Goal: Task Accomplishment & Management: Complete application form

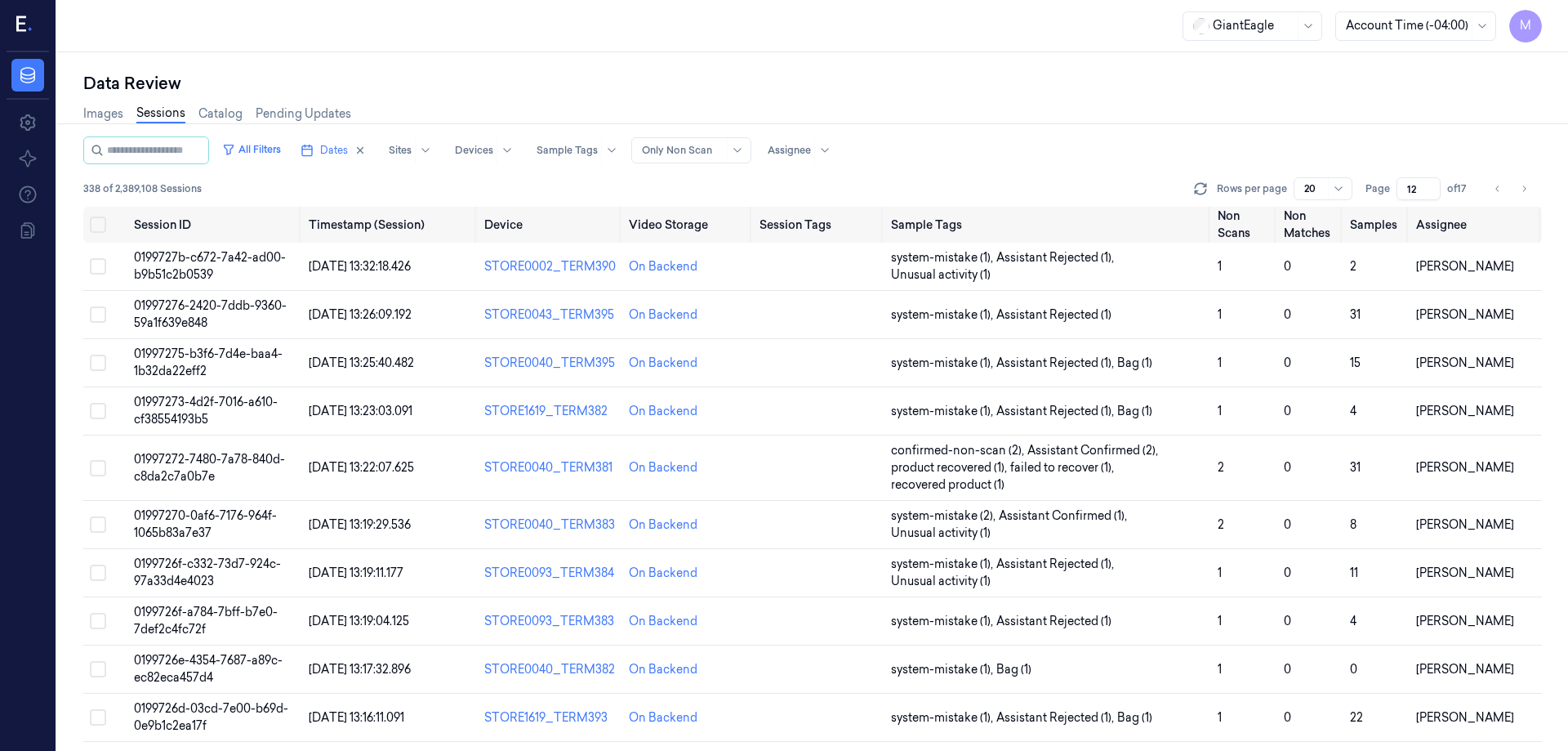
click at [1517, 192] on button "Go to next page" at bounding box center [1524, 189] width 23 height 23
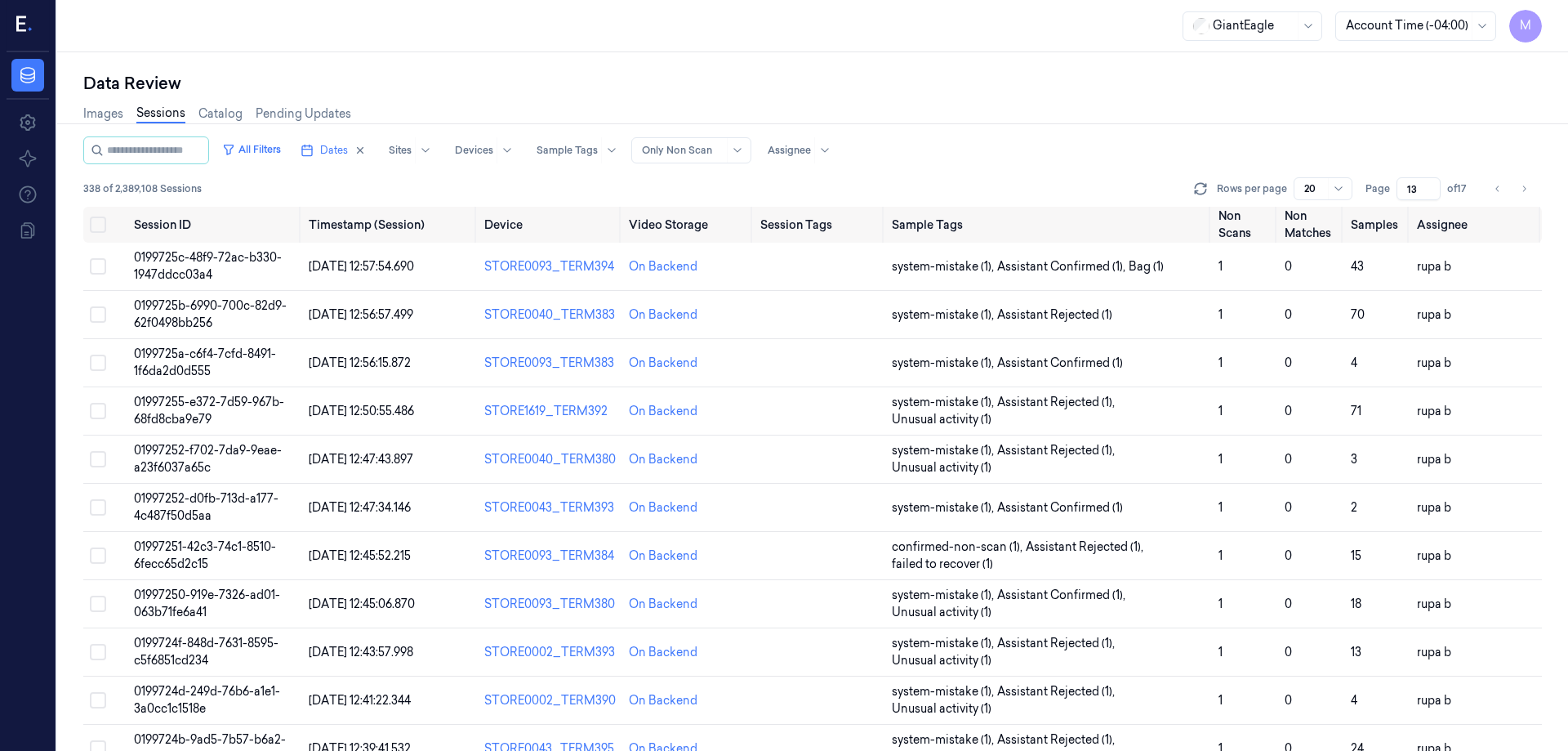
click at [1517, 192] on button "Go to next page" at bounding box center [1524, 189] width 23 height 23
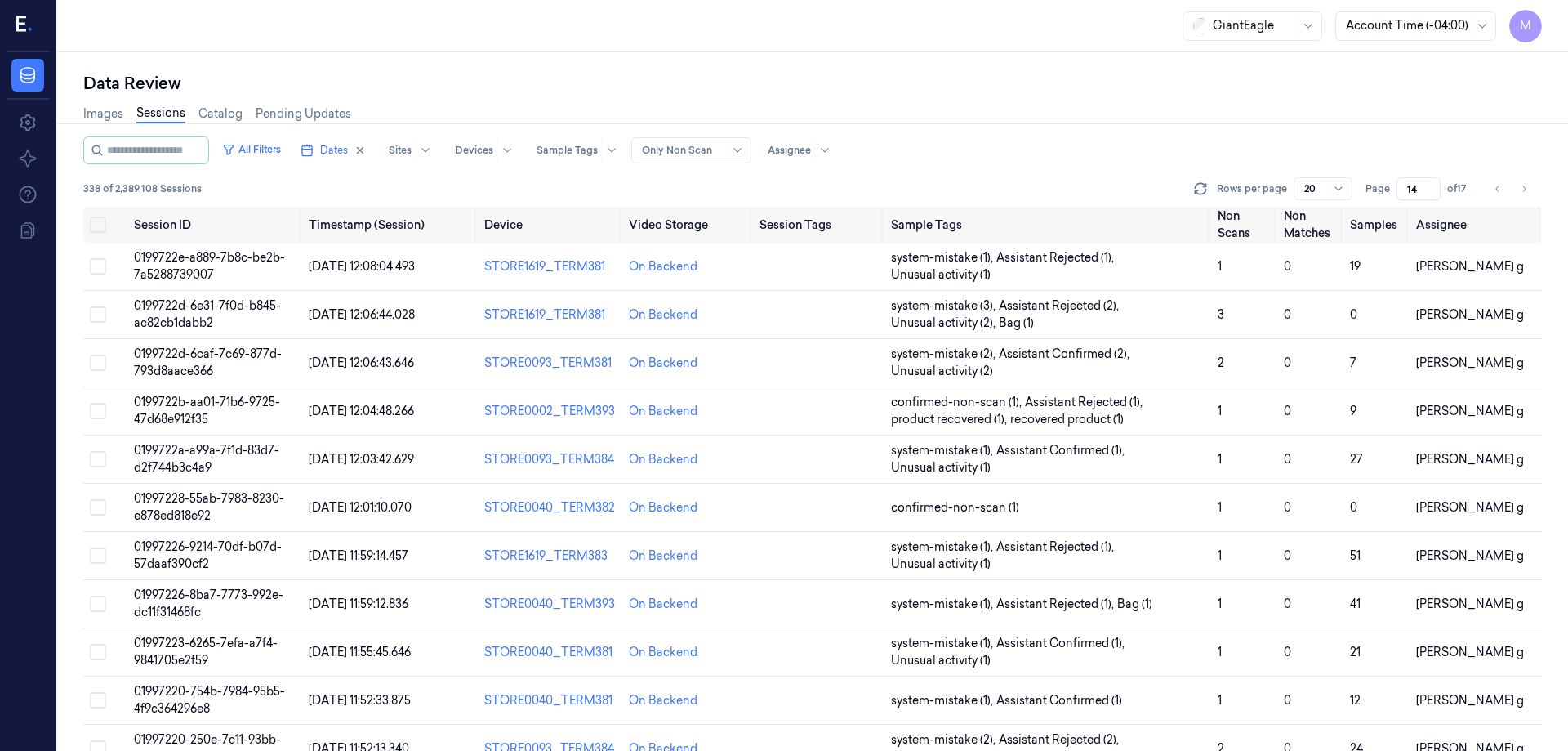
click at [1517, 192] on button "Go to next page" at bounding box center [1524, 189] width 23 height 23
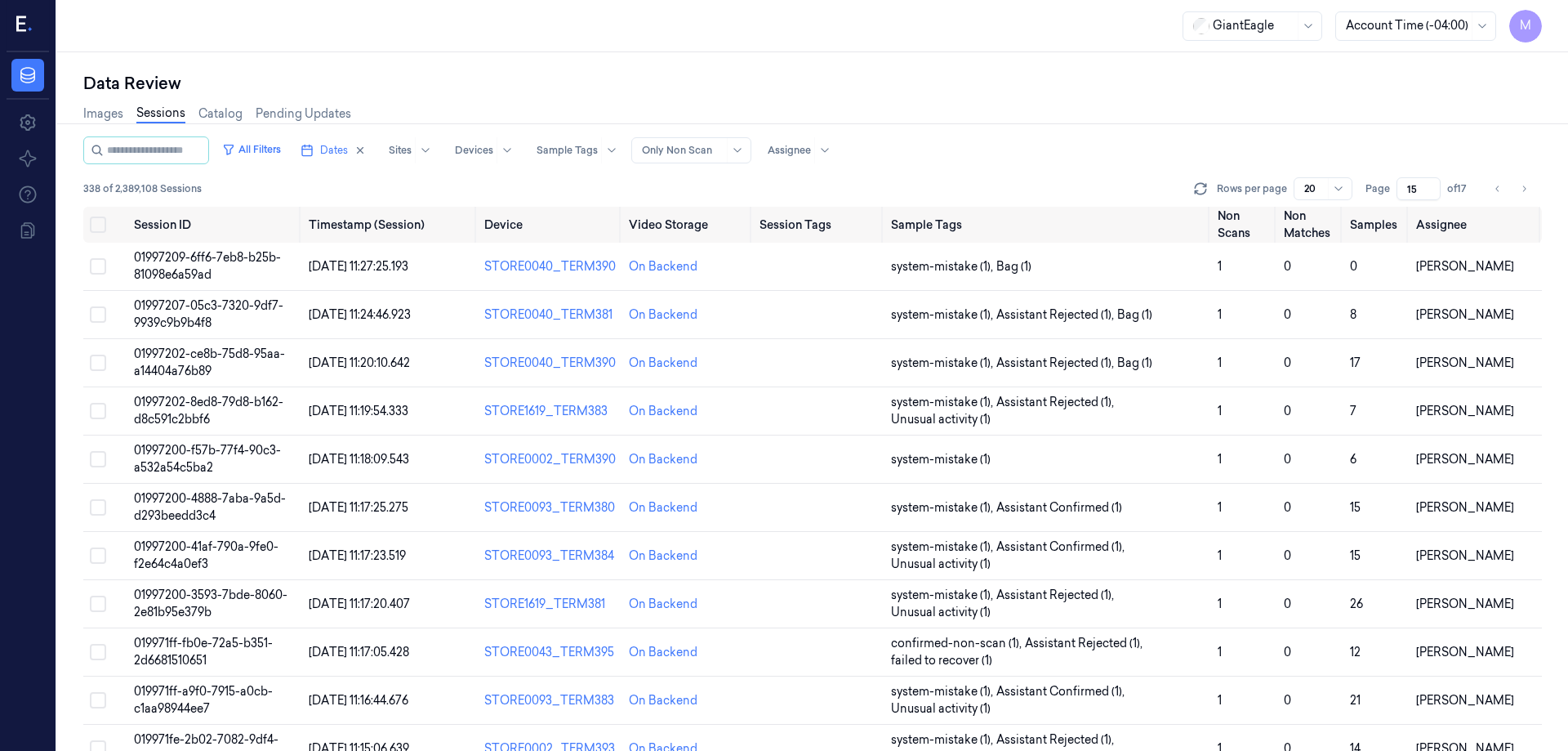
click at [1517, 192] on button "Go to next page" at bounding box center [1524, 189] width 23 height 23
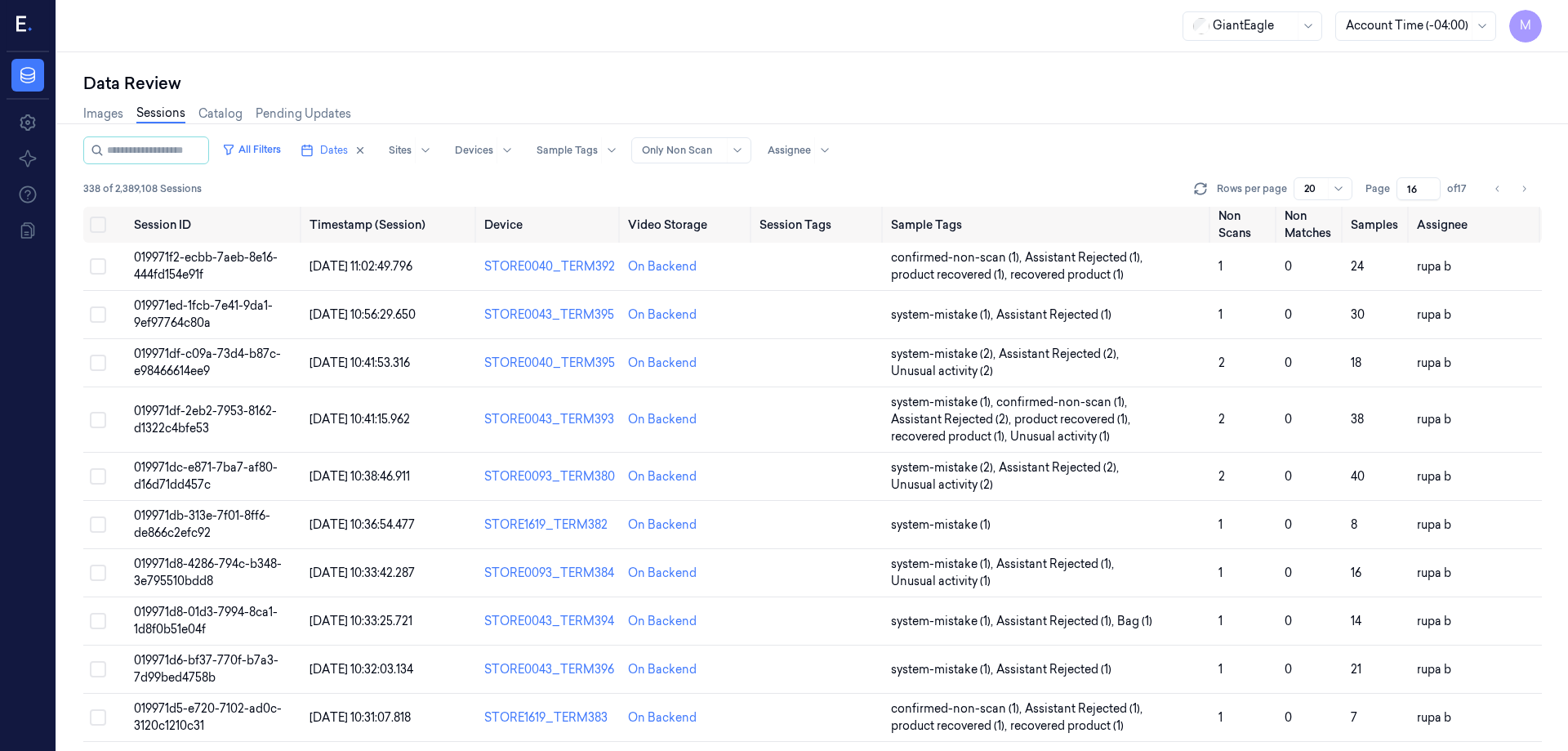
click at [1517, 192] on button "Go to next page" at bounding box center [1524, 189] width 23 height 23
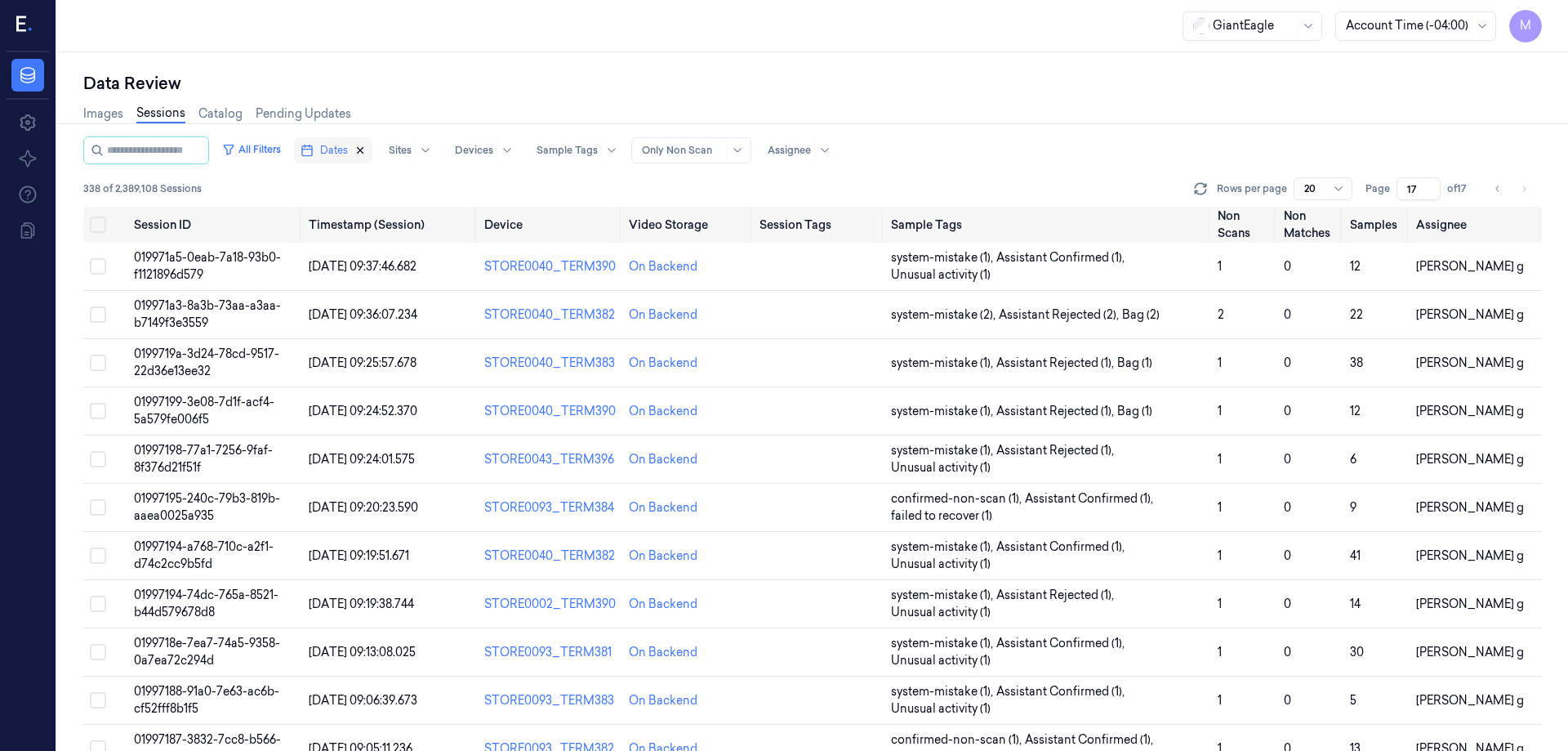
click at [366, 154] on icon "button" at bounding box center [360, 150] width 12 height 12
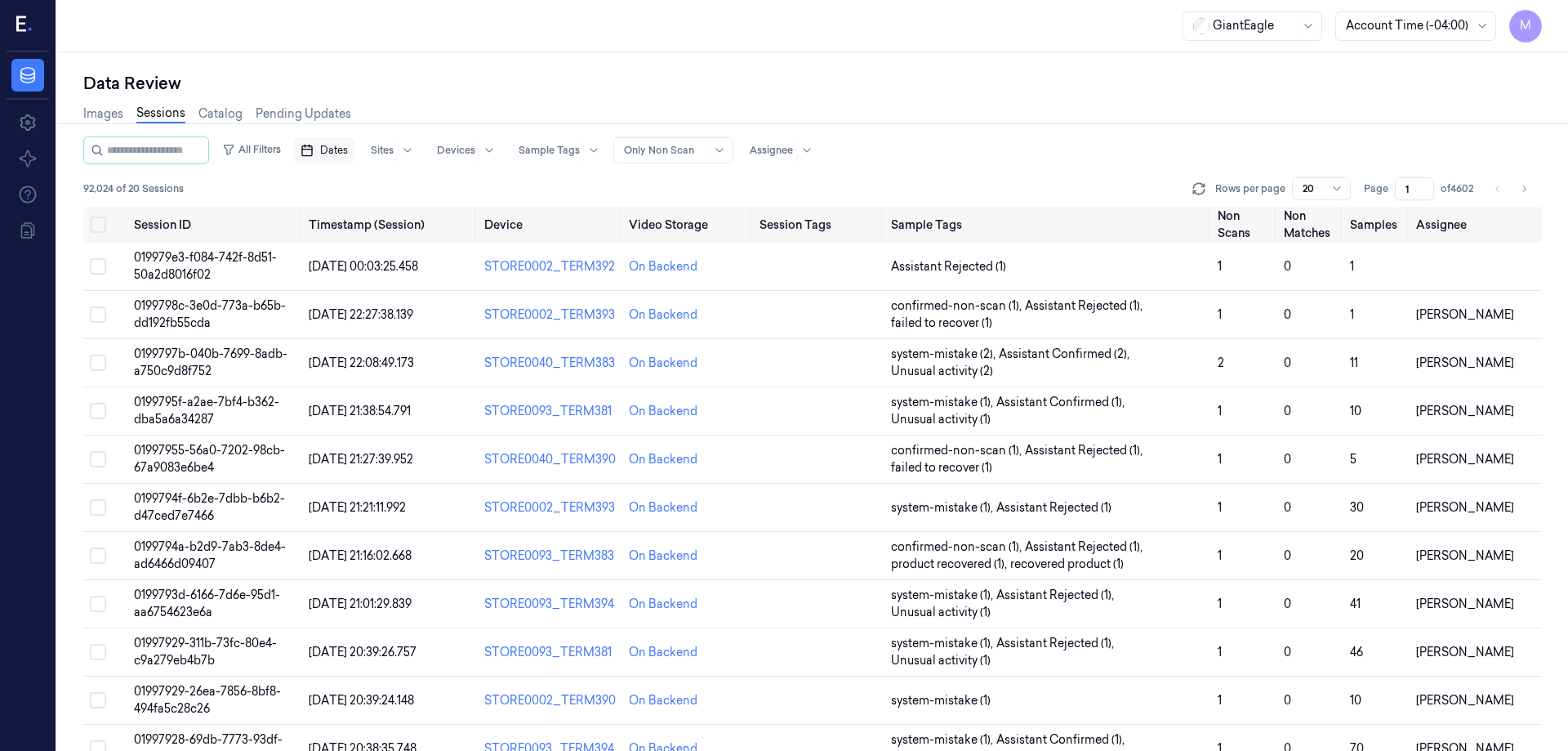
click at [348, 151] on span "Dates" at bounding box center [334, 150] width 28 height 15
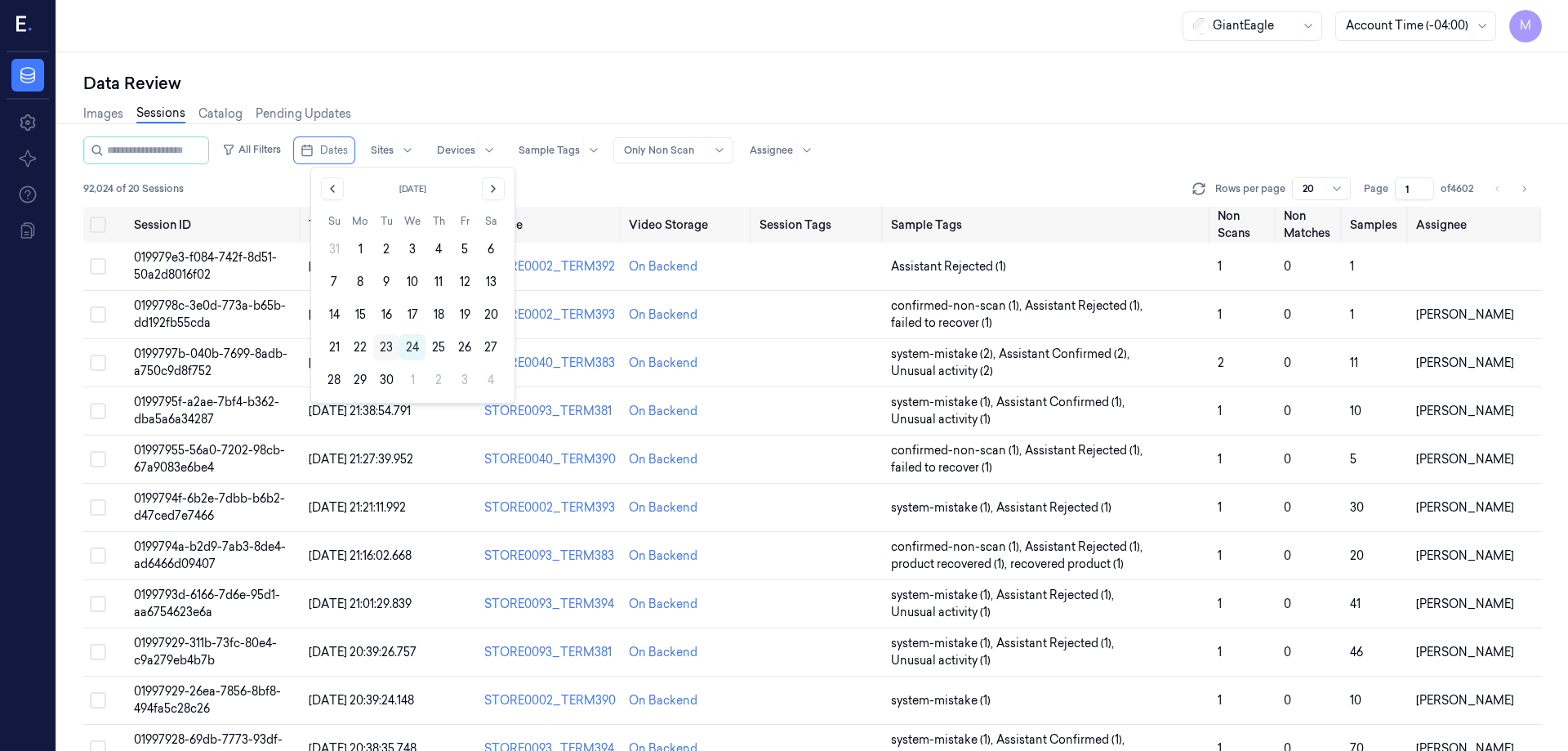
click at [381, 348] on button "23" at bounding box center [386, 346] width 26 height 26
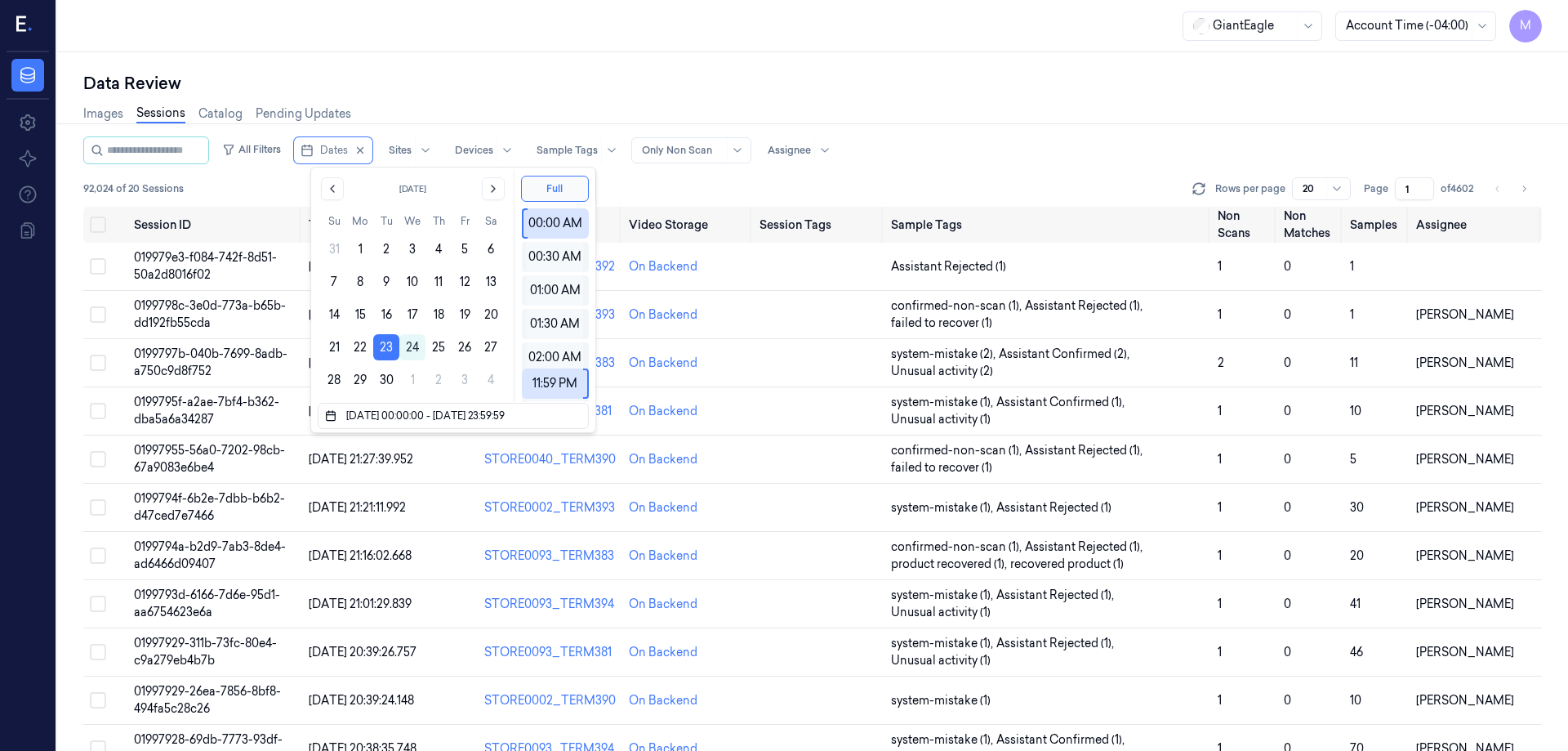
click at [531, 81] on div "Data Review" at bounding box center [812, 83] width 1458 height 23
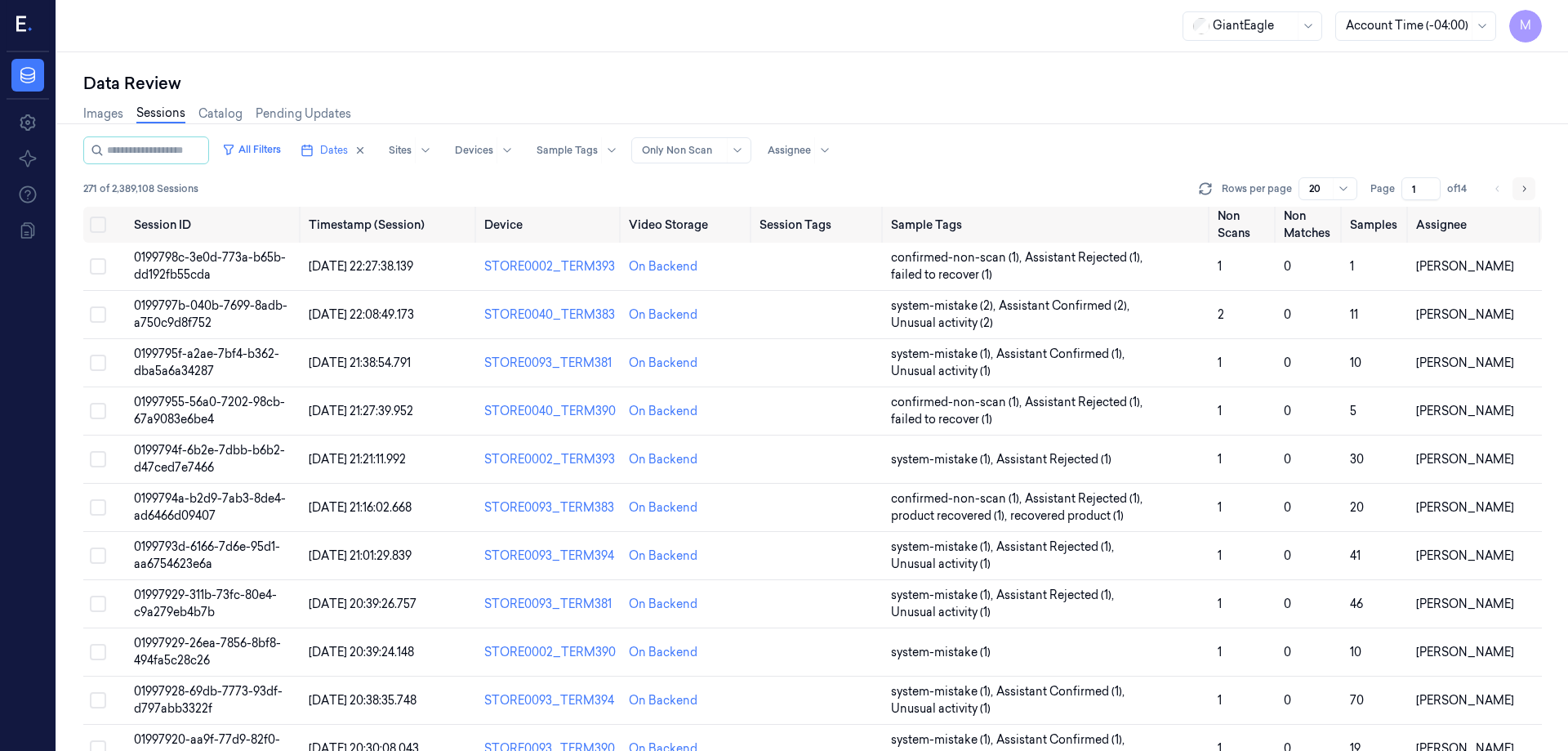
click at [1516, 191] on button "Go to next page" at bounding box center [1524, 189] width 23 height 23
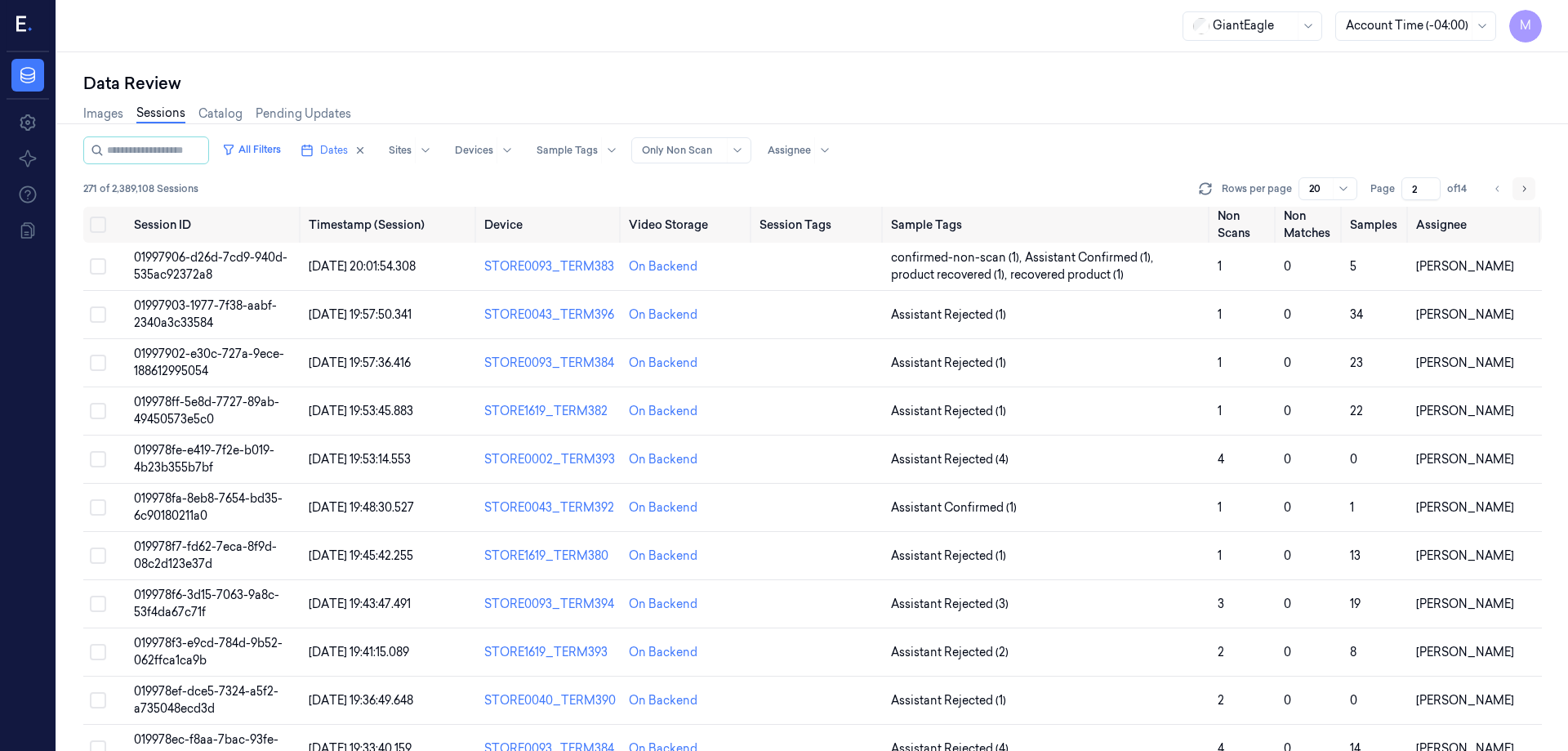
click at [1516, 191] on button "Go to next page" at bounding box center [1524, 189] width 23 height 23
type input "3"
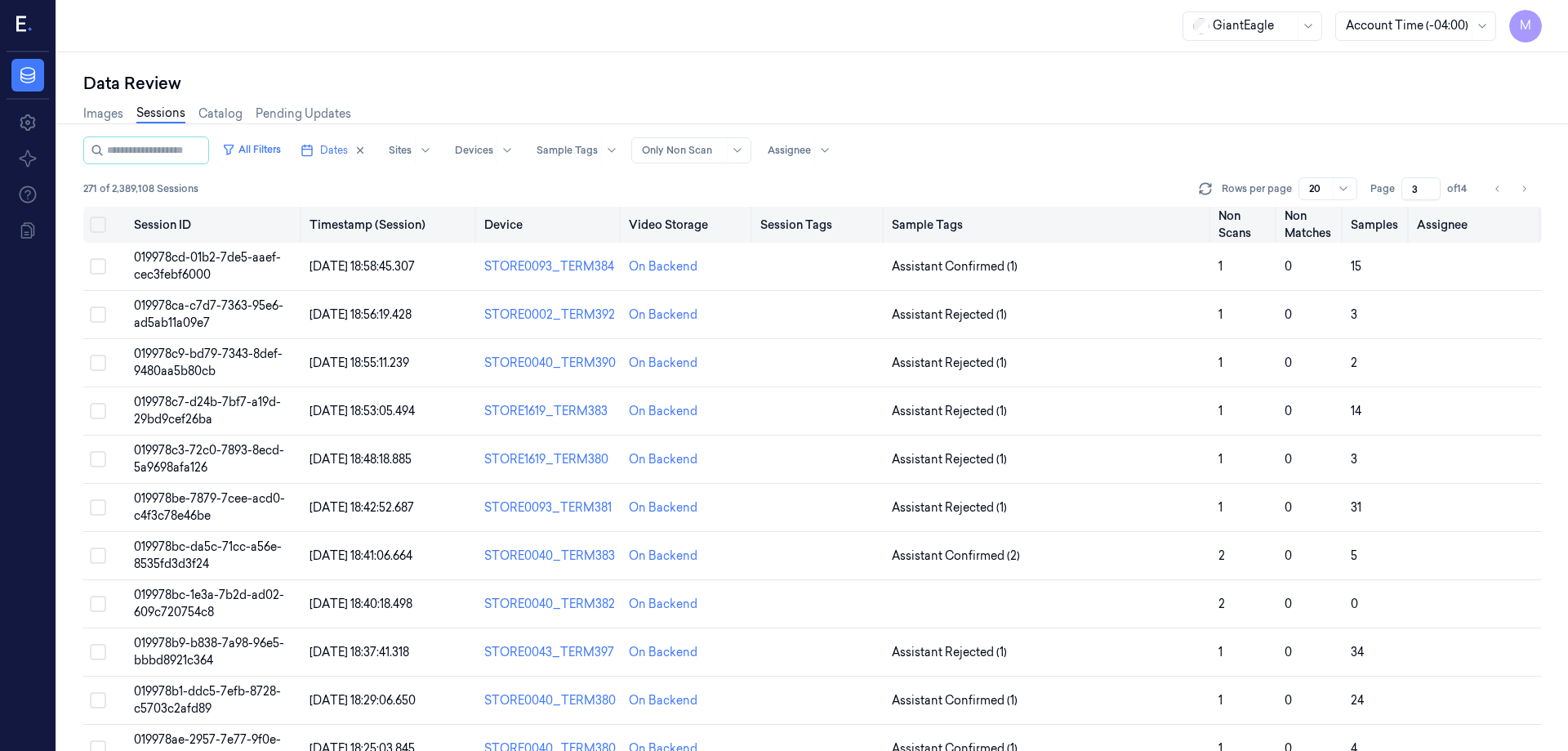
click at [103, 220] on button "Select all" at bounding box center [98, 225] width 16 height 16
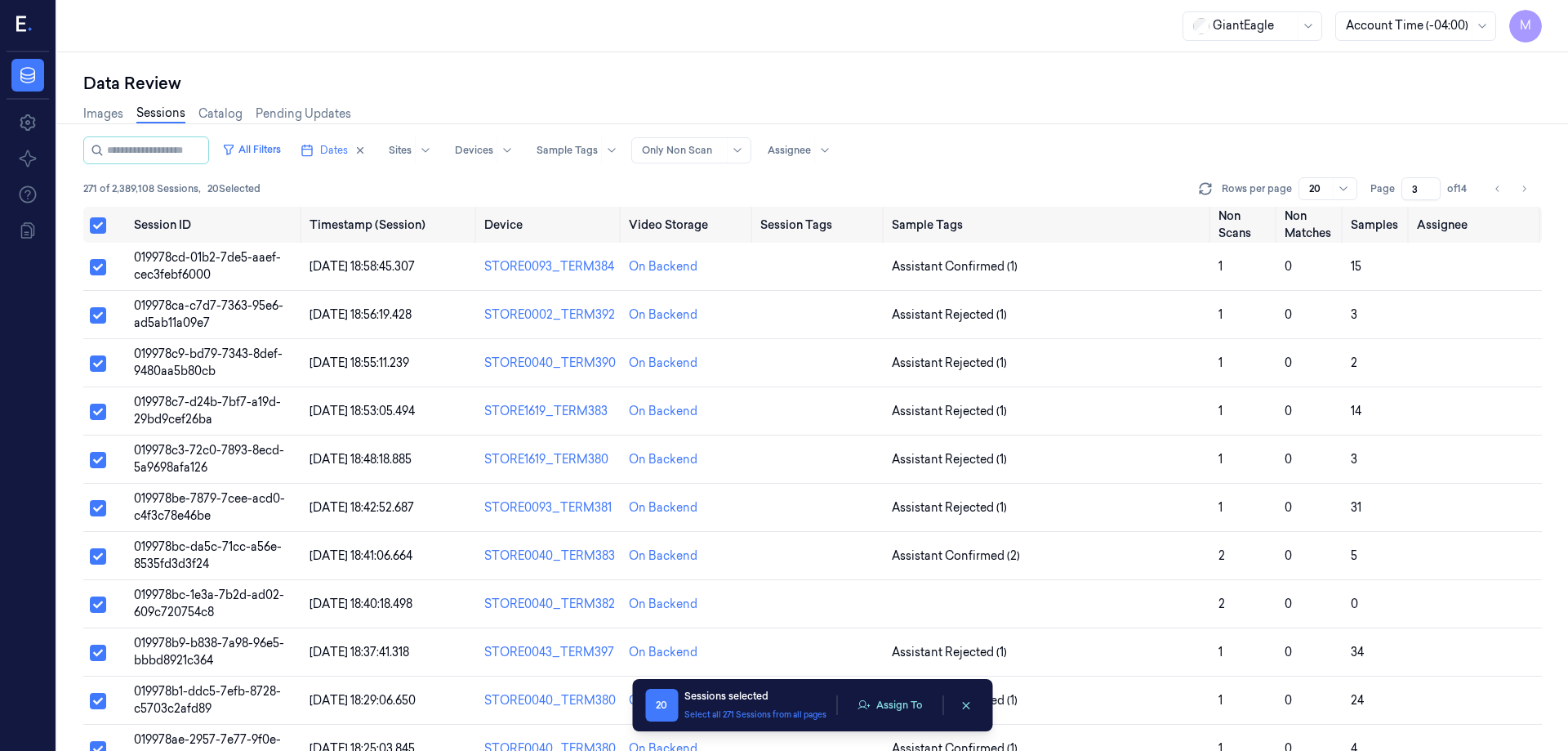
type button "on"
click at [926, 709] on button "Assign To" at bounding box center [889, 705] width 86 height 24
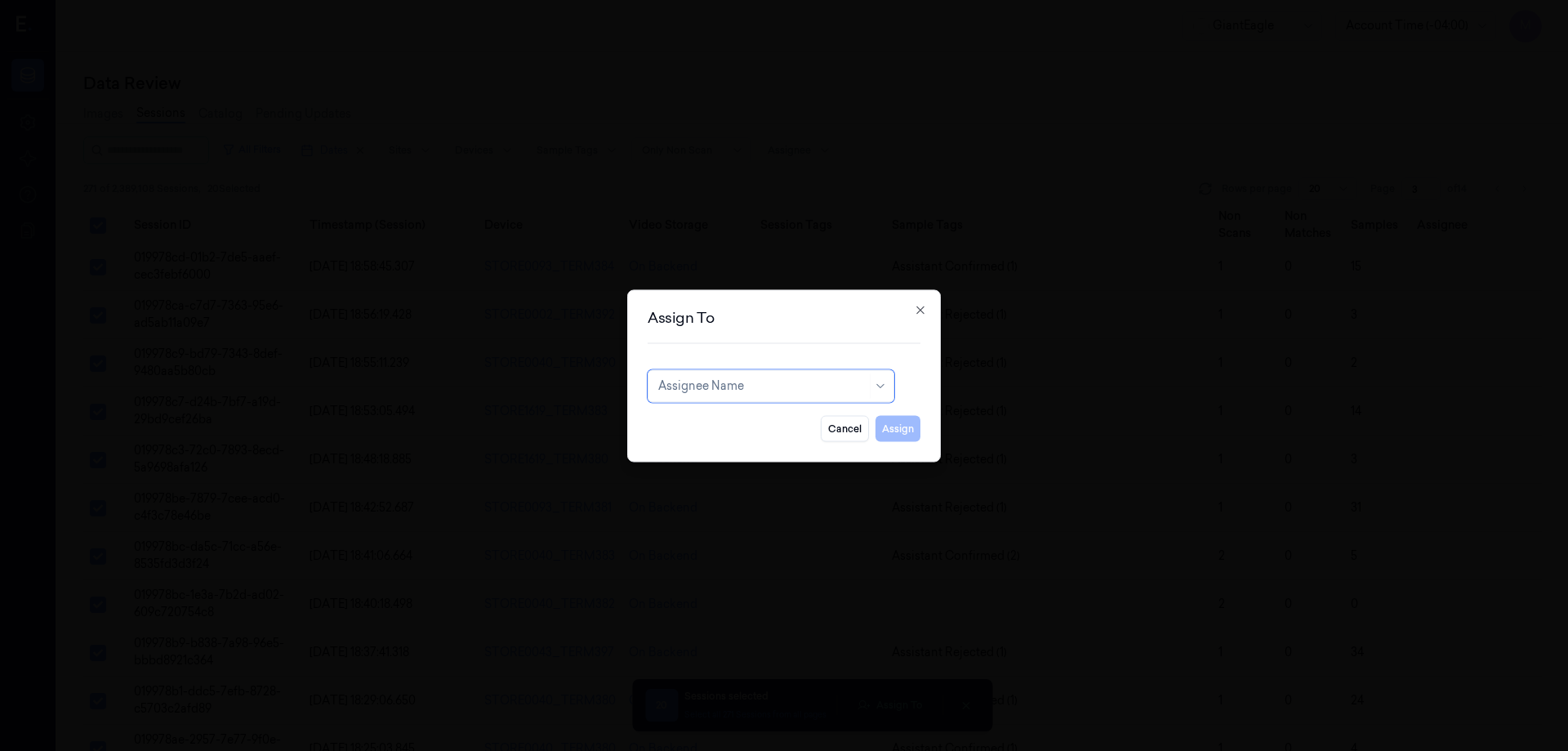
click at [769, 389] on div at bounding box center [761, 386] width 208 height 17
type input "ru"
click at [704, 431] on div "rupa b" at bounding box center [770, 423] width 225 height 17
click at [897, 436] on button "Assign" at bounding box center [898, 428] width 44 height 26
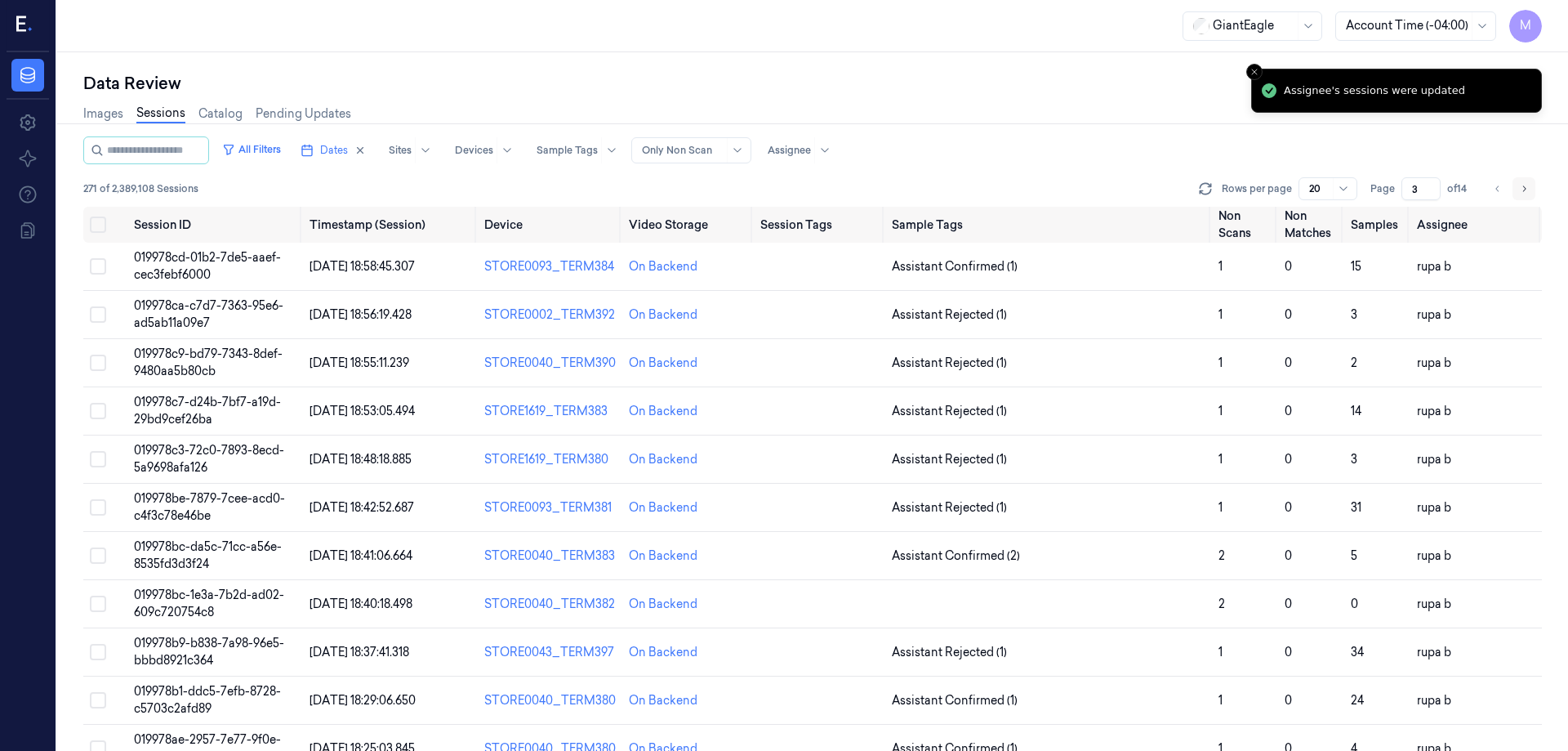
click at [1529, 191] on button "Go to next page" at bounding box center [1524, 189] width 23 height 23
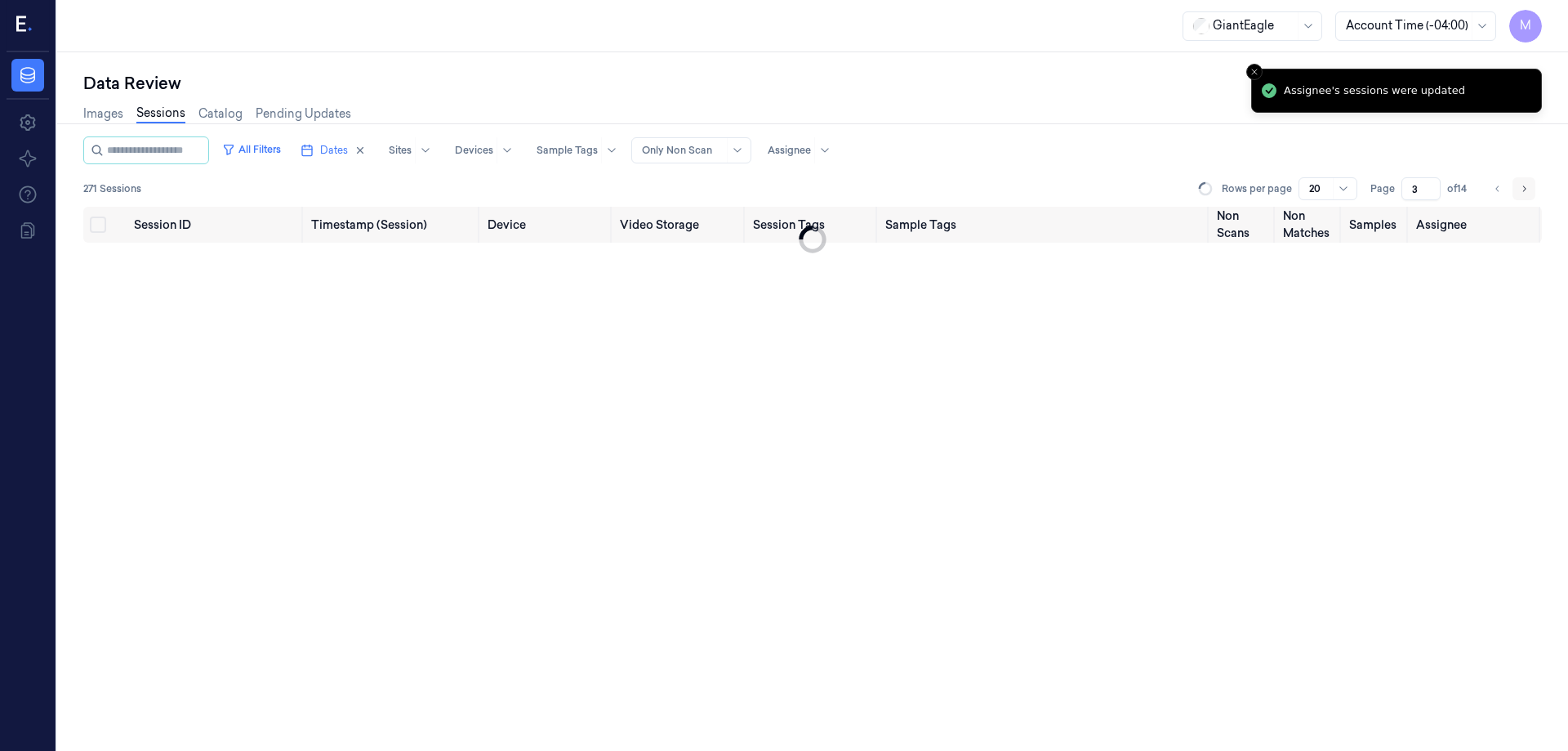
type input "4"
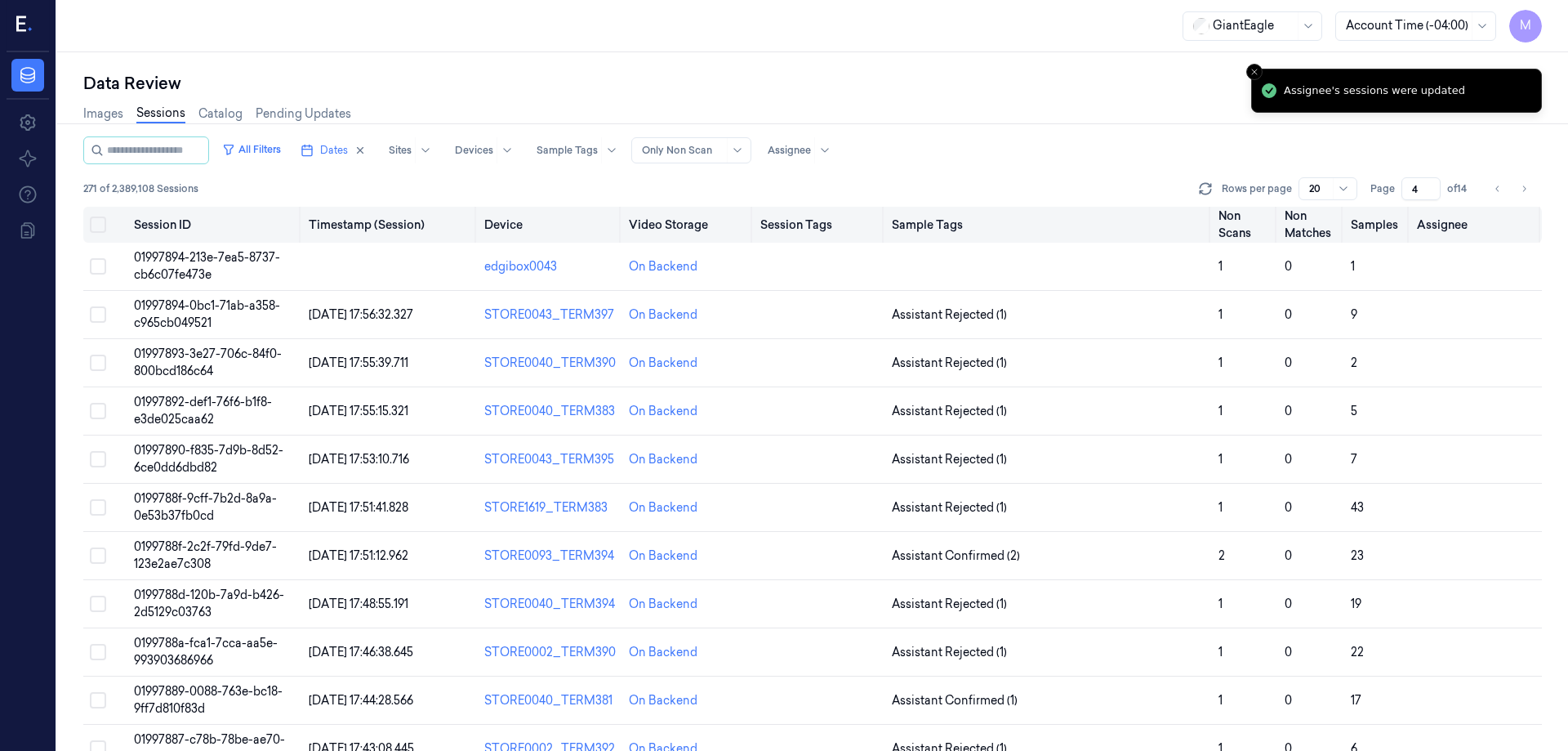
click at [103, 223] on button "on" at bounding box center [98, 225] width 16 height 16
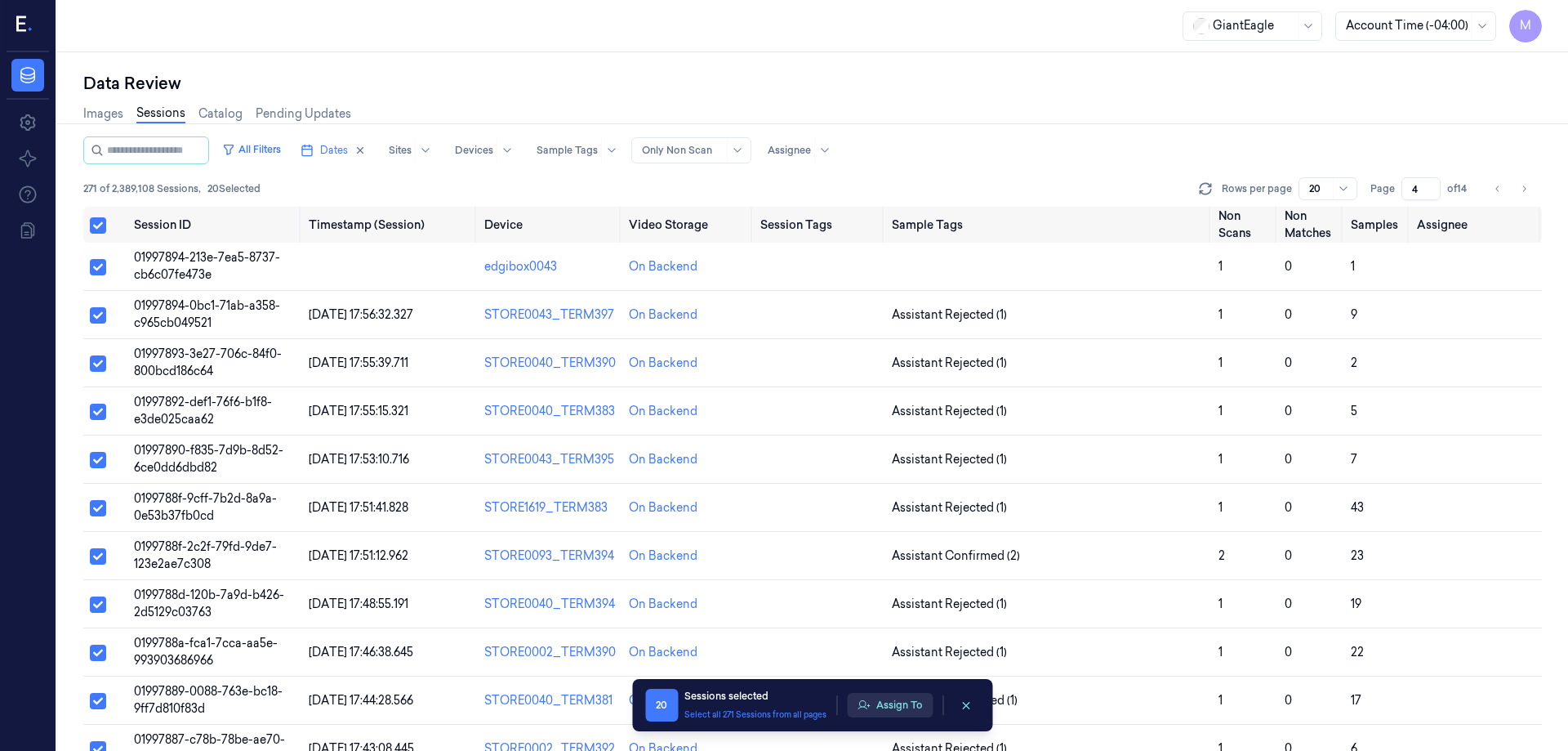
click at [923, 701] on button "Assign To" at bounding box center [889, 705] width 86 height 24
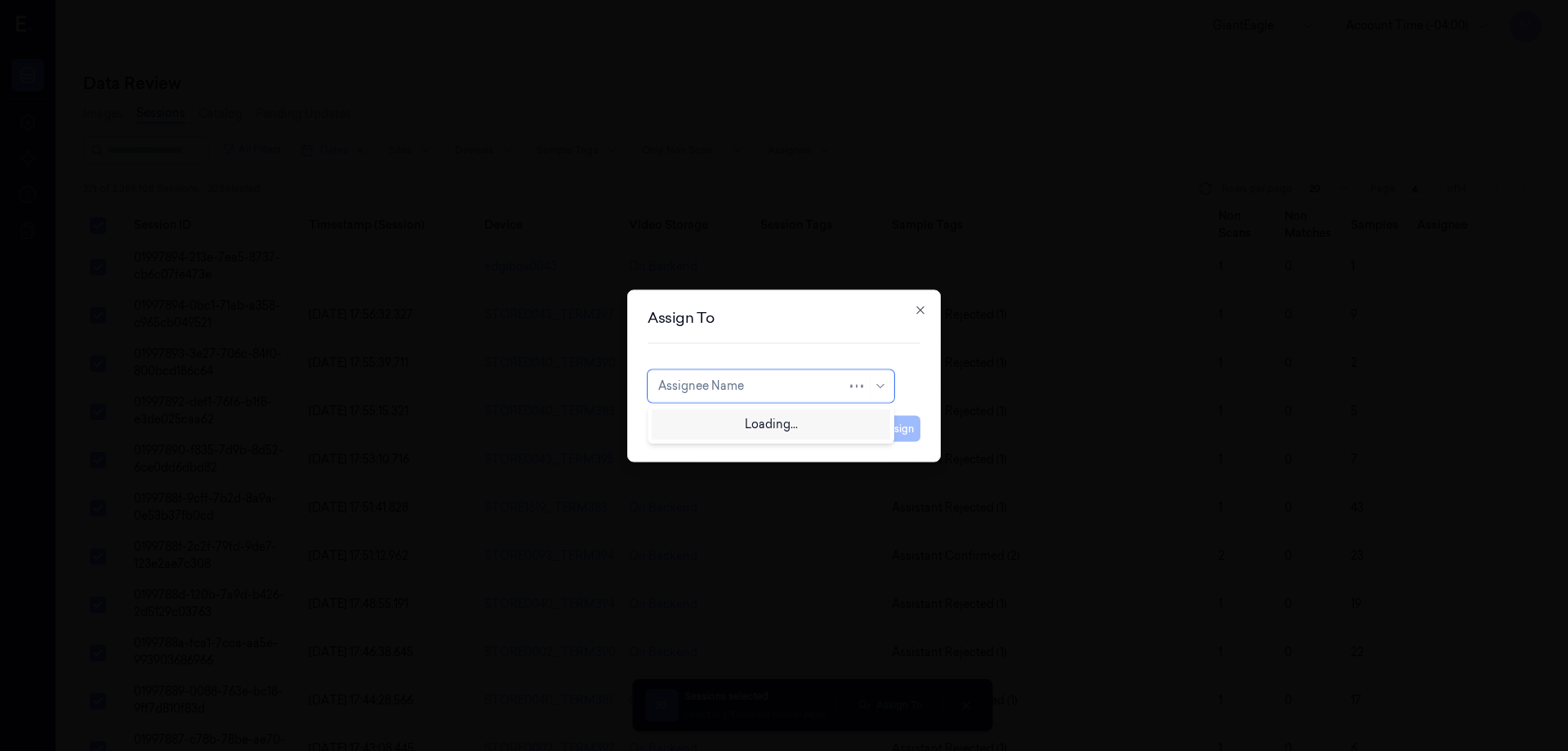
click at [778, 379] on div at bounding box center [752, 386] width 189 height 17
type input "mo"
click at [724, 414] on div "[PERSON_NAME]" at bounding box center [706, 423] width 98 height 17
click at [887, 432] on button "Assign" at bounding box center [898, 428] width 44 height 26
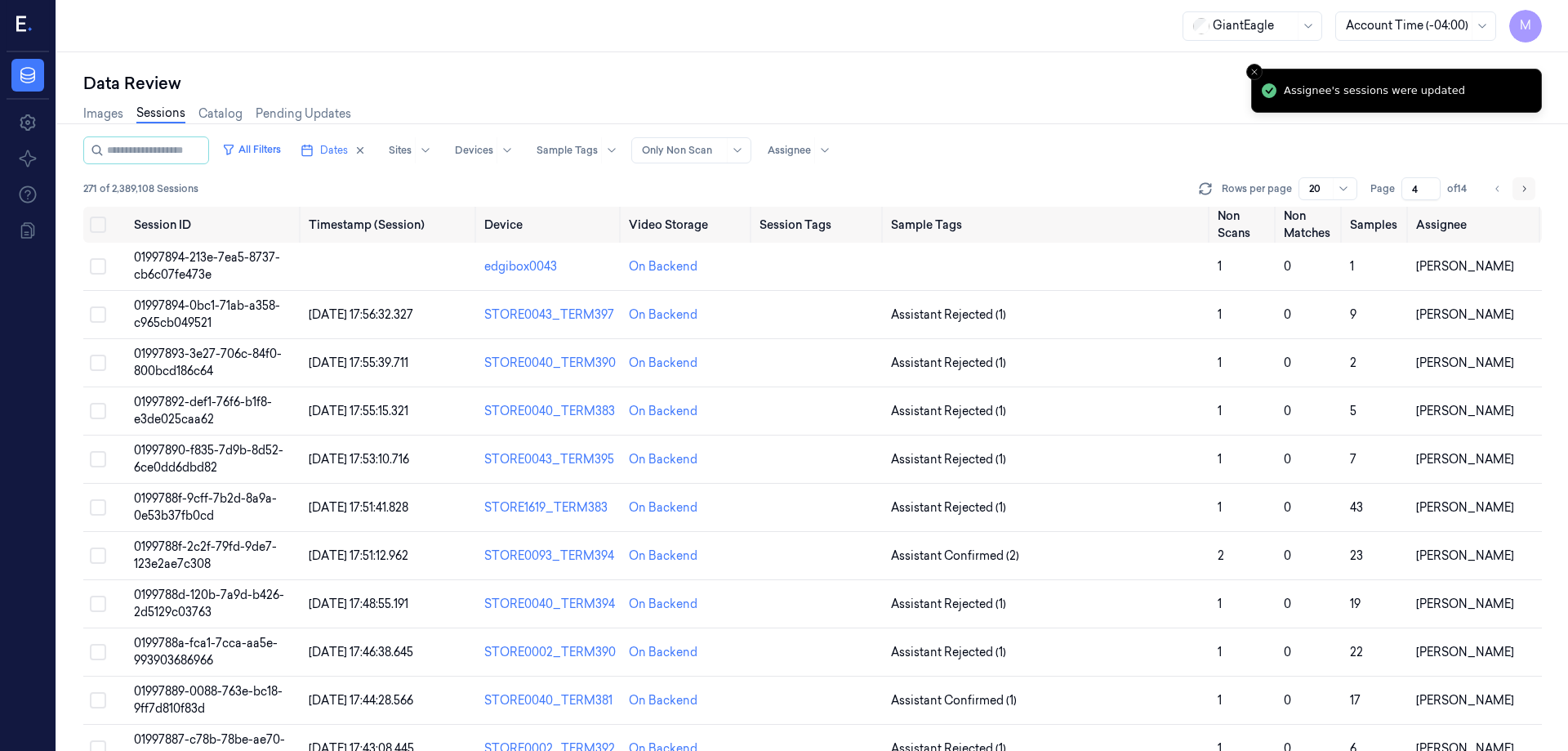
click at [1524, 188] on icon "Go to next page" at bounding box center [1524, 189] width 10 height 14
type input "5"
